Goal: Task Accomplishment & Management: Use online tool/utility

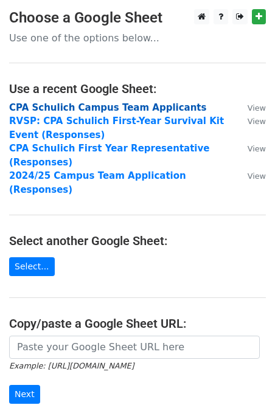
click at [75, 110] on strong "CPA Schulich Campus Team Applicants" at bounding box center [107, 107] width 197 height 11
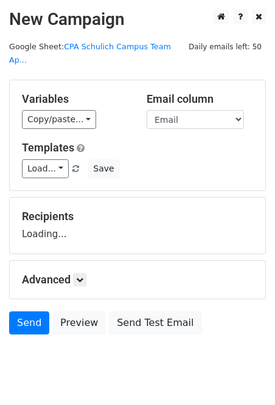
click at [253, 107] on div "Email column Email First Name" at bounding box center [200, 111] width 125 height 37
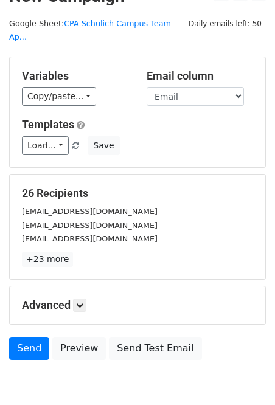
scroll to position [46, 0]
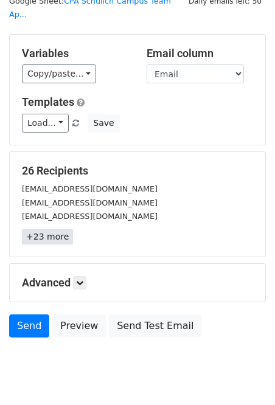
click at [54, 230] on link "+23 more" at bounding box center [47, 237] width 51 height 15
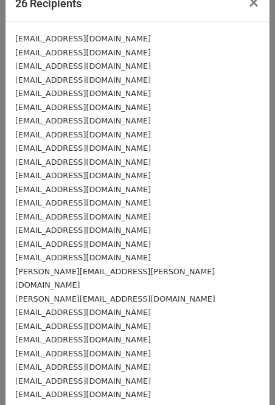
scroll to position [0, 0]
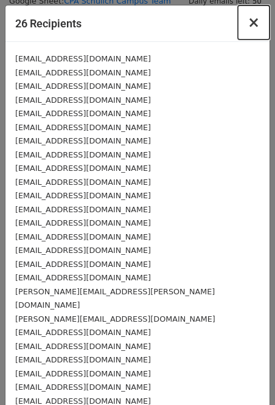
click at [255, 34] on button "×" at bounding box center [254, 22] width 32 height 34
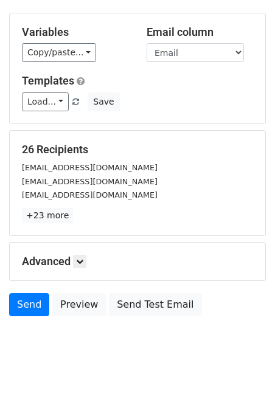
scroll to position [68, 0]
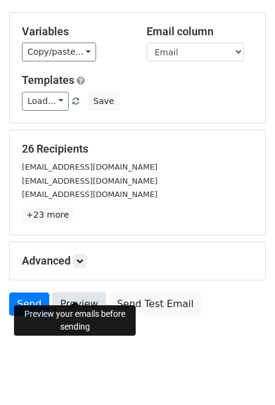
click at [79, 293] on link "Preview" at bounding box center [79, 304] width 54 height 23
